Goal: Book appointment/travel/reservation

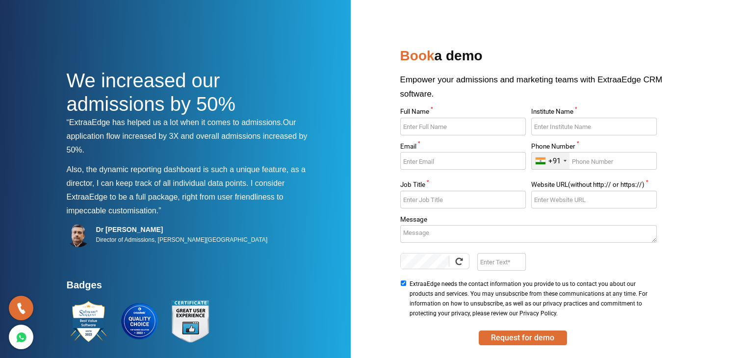
click at [595, 27] on nav at bounding box center [373, 16] width 613 height 32
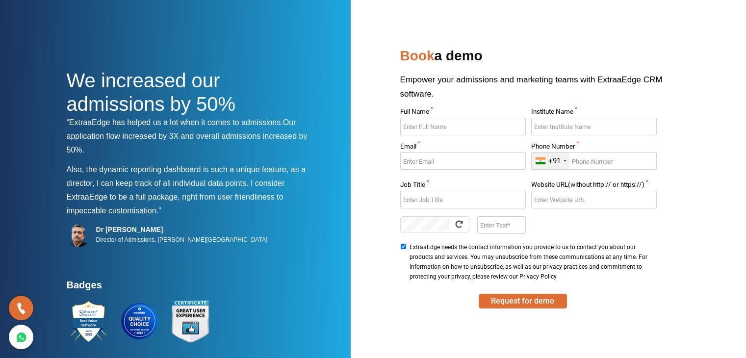
click at [363, 122] on div "We increased our admissions by 50% “ExtraaEdge has helped us a lot when it come…" at bounding box center [373, 230] width 613 height 373
